Goal: Book appointment/travel/reservation

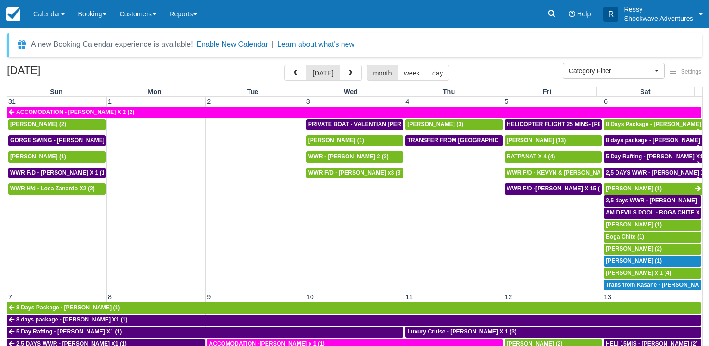
select select
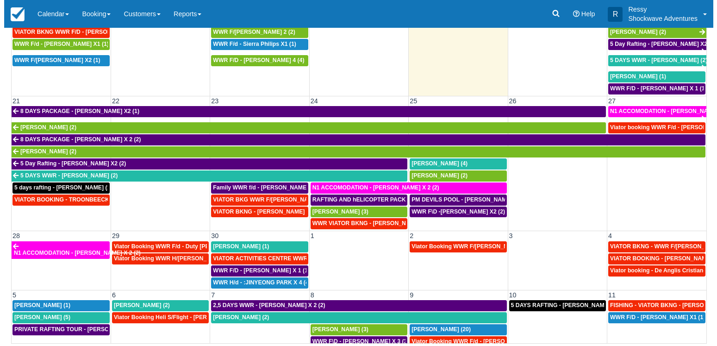
scroll to position [352, 0]
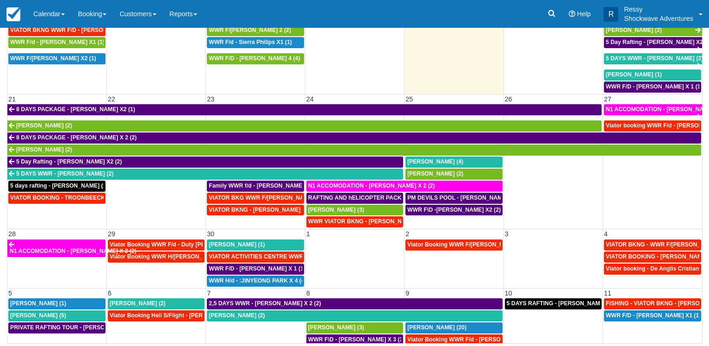
click at [63, 213] on td "VIATOR BOOKING - TROONBEECKX X 11 (11)" at bounding box center [56, 210] width 99 height 36
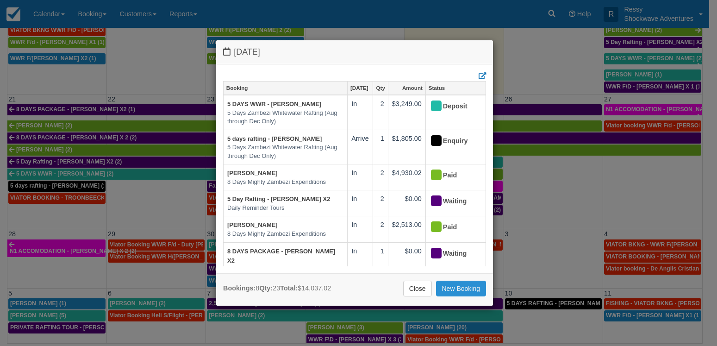
click at [471, 292] on link "New Booking" at bounding box center [461, 288] width 50 height 16
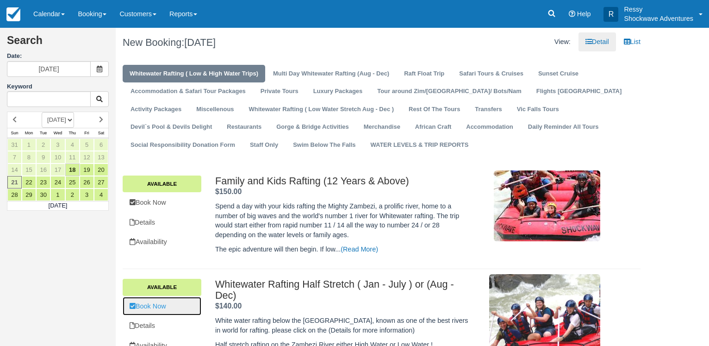
click at [163, 308] on link "Book Now" at bounding box center [162, 306] width 79 height 19
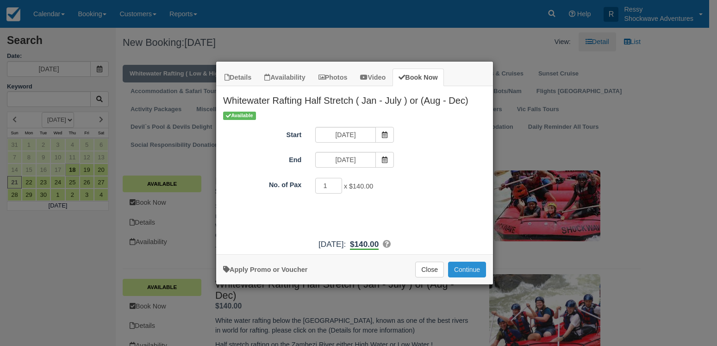
click at [469, 272] on button "Continue" at bounding box center [467, 269] width 38 height 16
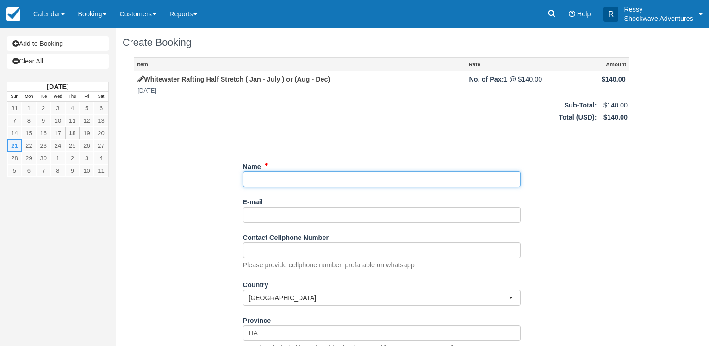
click at [265, 179] on input "Name" at bounding box center [382, 179] width 278 height 16
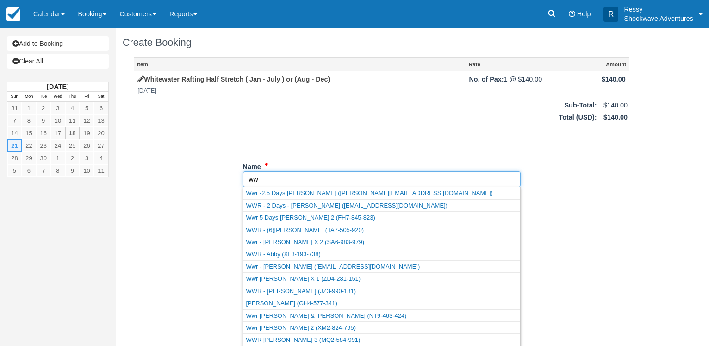
type input "w"
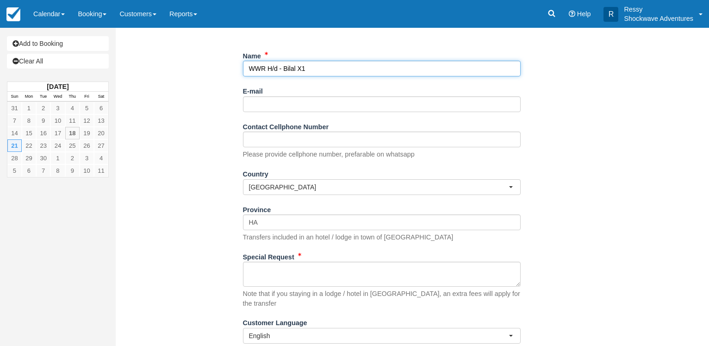
scroll to position [131, 0]
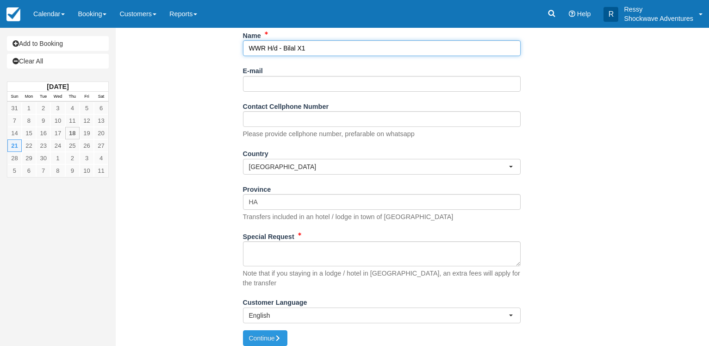
type input "WWR H/d - Bilal X1"
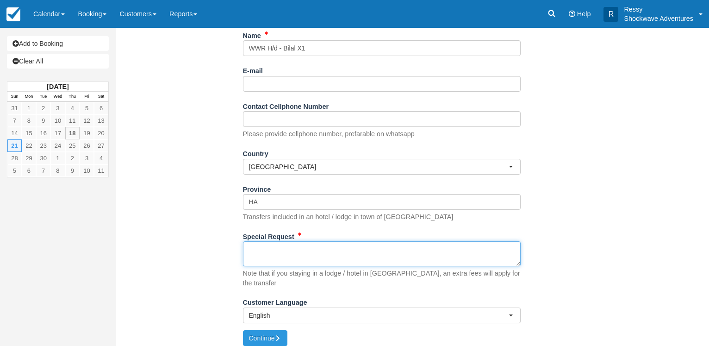
click at [277, 255] on textarea "Special Request" at bounding box center [382, 253] width 278 height 25
type textarea "Pickup from Shongwe"
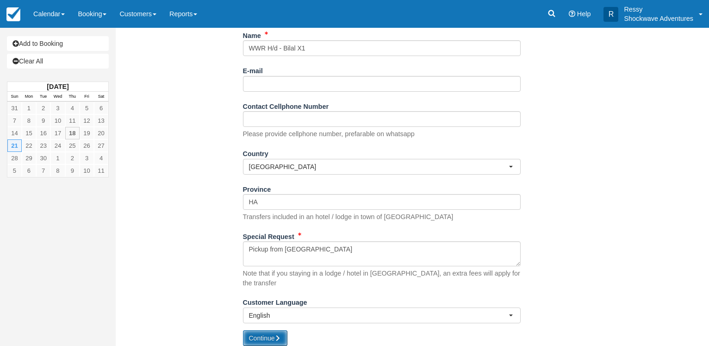
click at [274, 333] on button "Continue" at bounding box center [265, 338] width 44 height 16
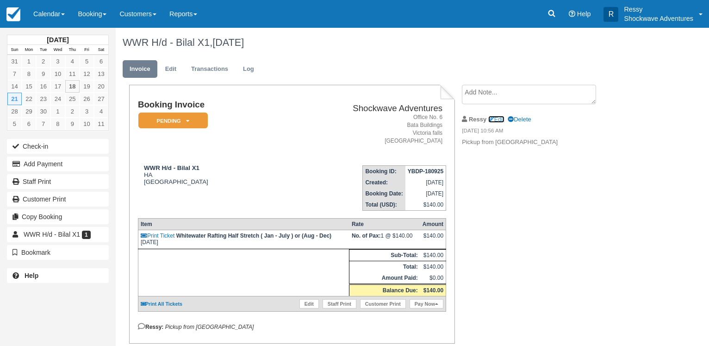
click at [501, 118] on link "Edit" at bounding box center [496, 119] width 16 height 7
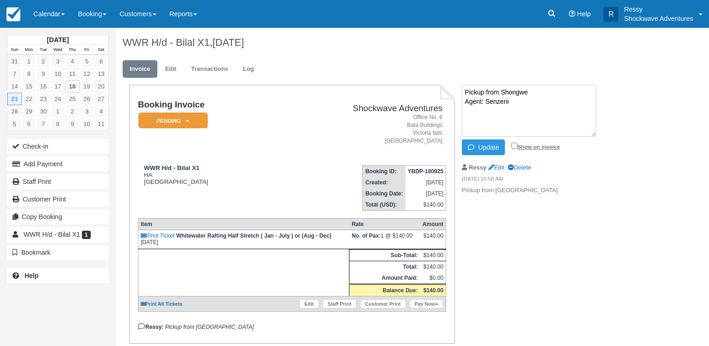
type textarea "Pickup from Shongwe Agent: Senzeni"
click at [516, 143] on input "Show on invoice" at bounding box center [514, 146] width 6 height 6
checkbox input "true"
click at [485, 143] on button "Update" at bounding box center [483, 147] width 43 height 16
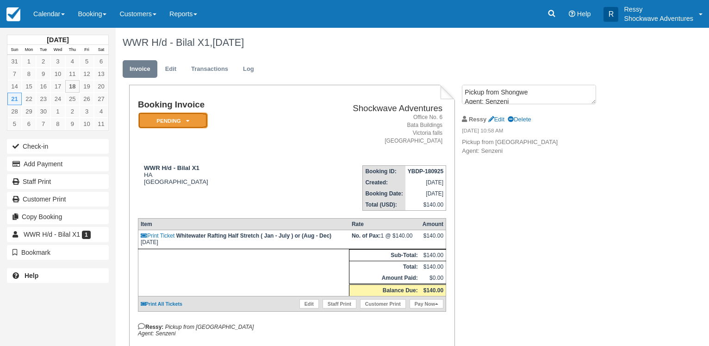
click at [161, 119] on em "Pending" at bounding box center [172, 120] width 69 height 16
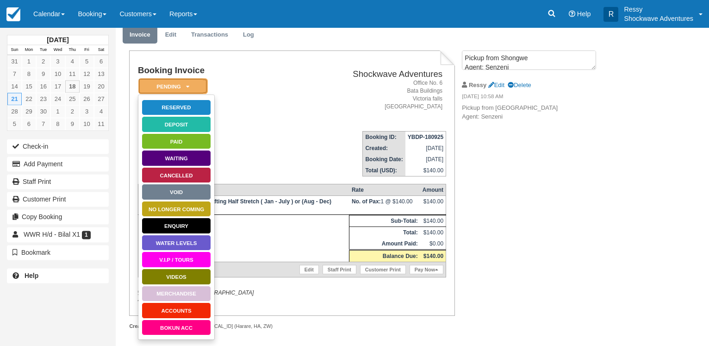
scroll to position [44, 0]
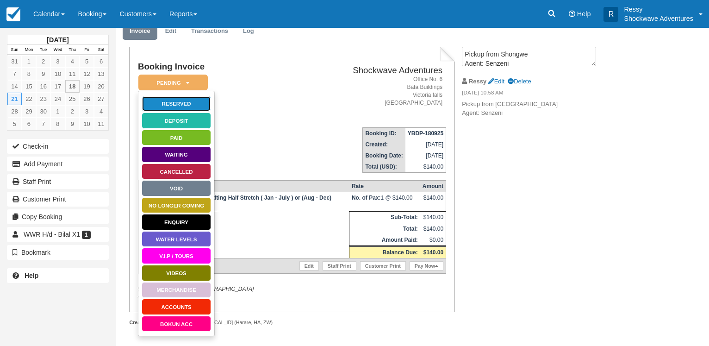
click at [185, 98] on link "Reserved" at bounding box center [176, 104] width 69 height 16
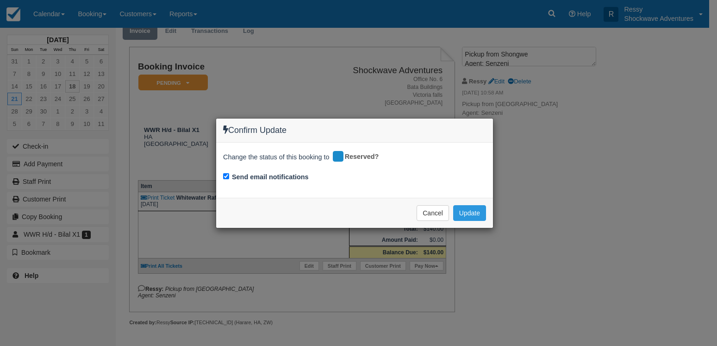
click at [230, 175] on div "Send email notifications" at bounding box center [354, 177] width 263 height 13
click at [266, 174] on label "Send email notifications" at bounding box center [270, 177] width 77 height 10
click at [225, 175] on input "Send email notifications" at bounding box center [226, 176] width 6 height 6
checkbox input "false"
click at [466, 210] on button "Update" at bounding box center [469, 213] width 33 height 16
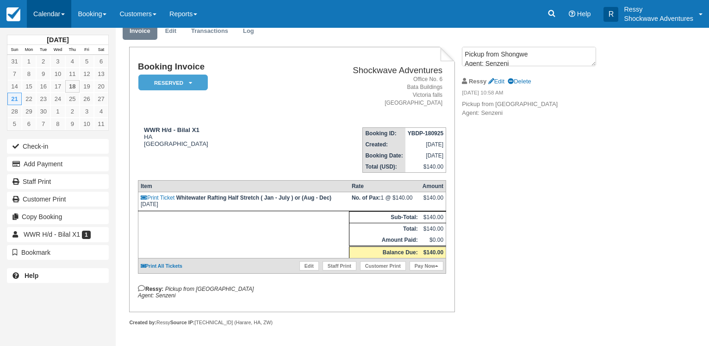
click at [52, 18] on link "Calendar" at bounding box center [49, 14] width 44 height 28
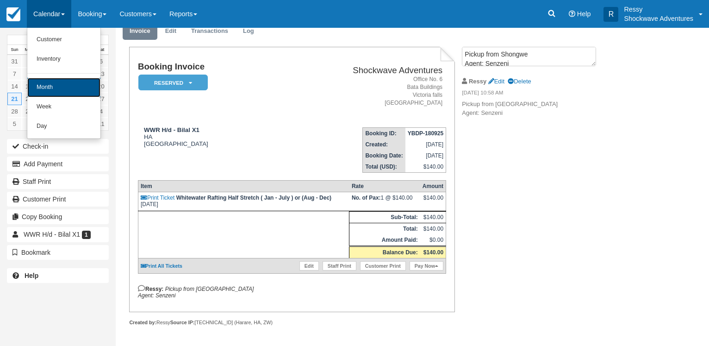
click at [68, 87] on link "Month" at bounding box center [63, 87] width 73 height 19
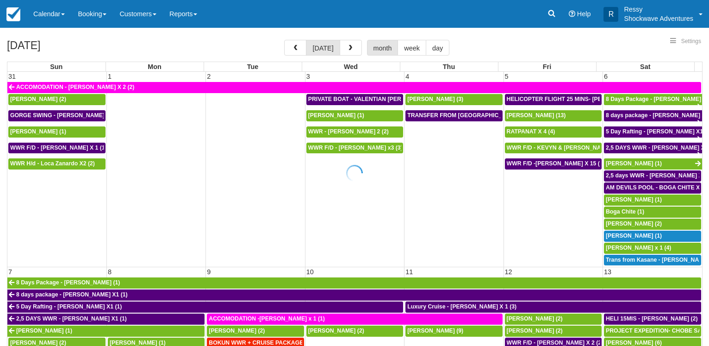
select select
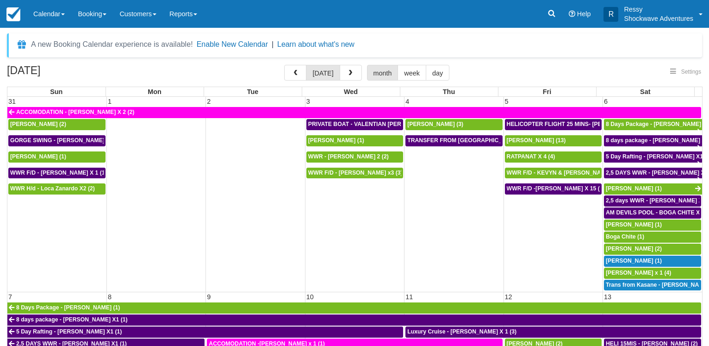
select select
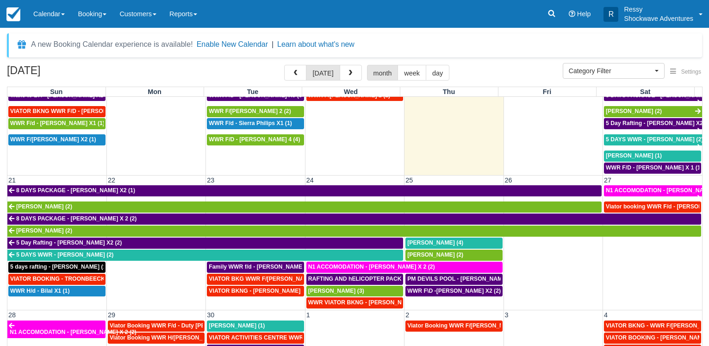
scroll to position [352, 0]
